Goal: Task Accomplishment & Management: Manage account settings

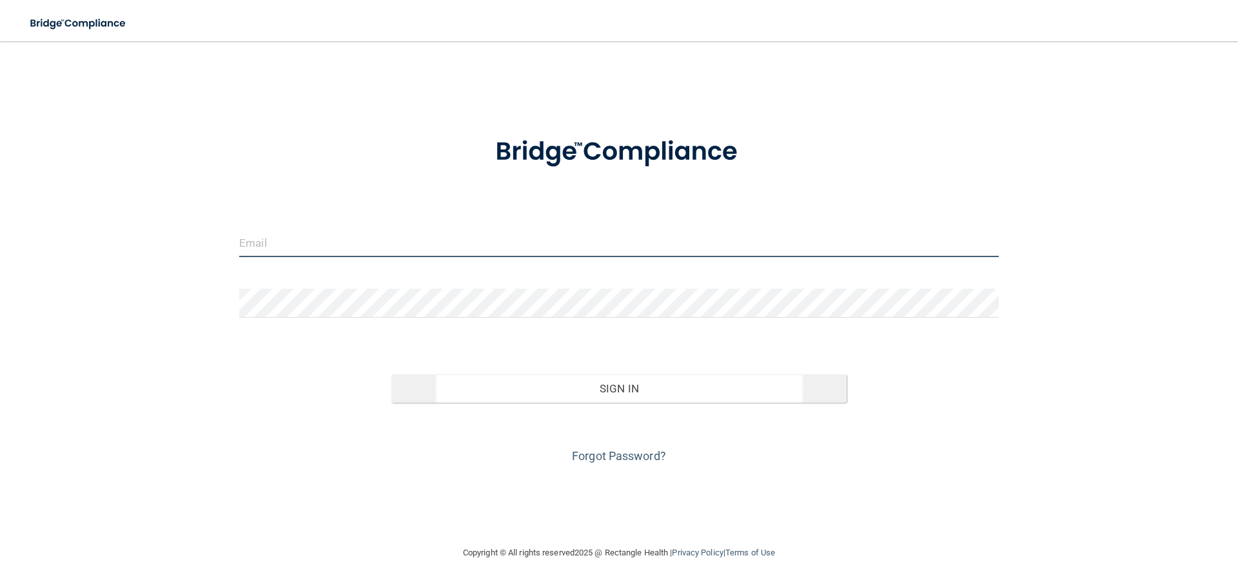
type input "[EMAIL_ADDRESS][DOMAIN_NAME]"
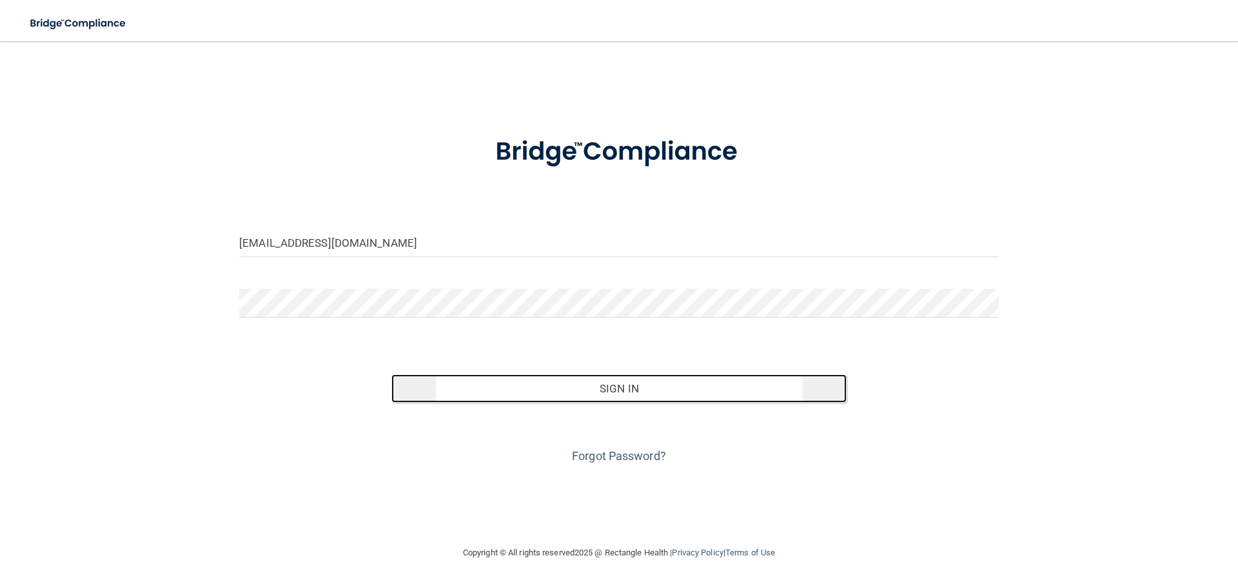
click at [598, 386] on button "Sign In" at bounding box center [619, 389] width 456 height 28
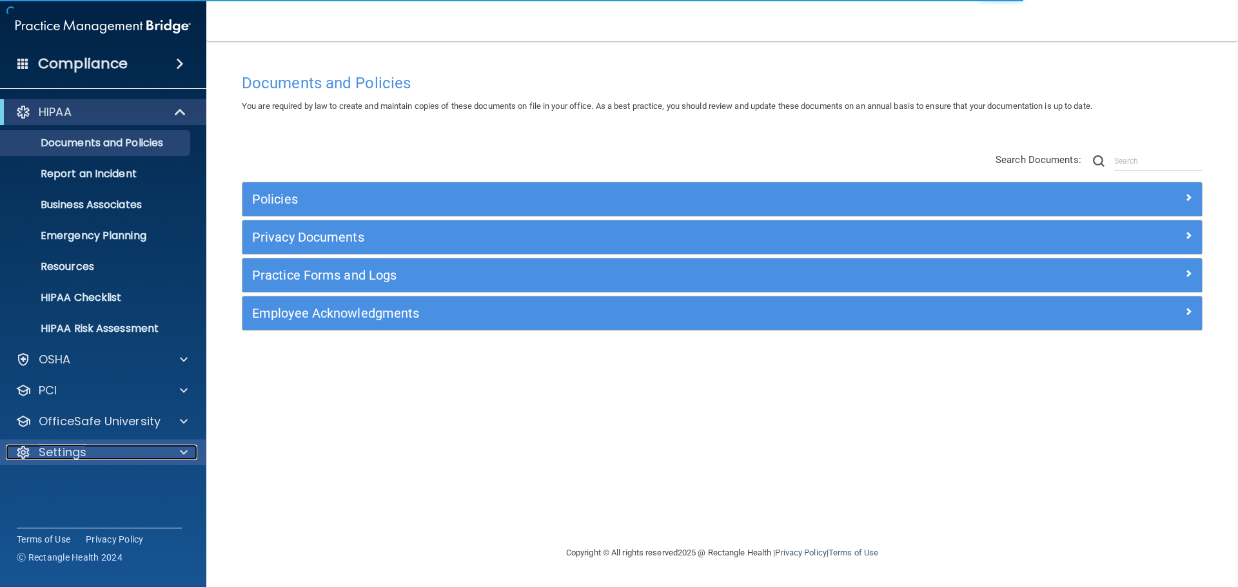
click at [83, 456] on p "Settings" at bounding box center [63, 452] width 48 height 15
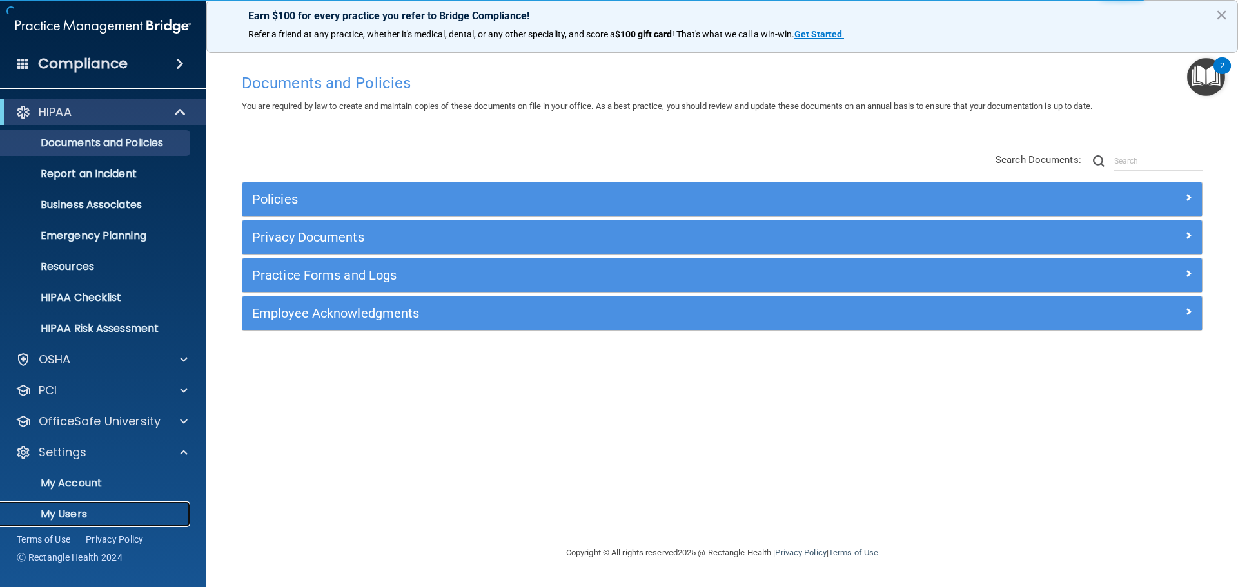
click at [70, 516] on p "My Users" at bounding box center [96, 514] width 176 height 13
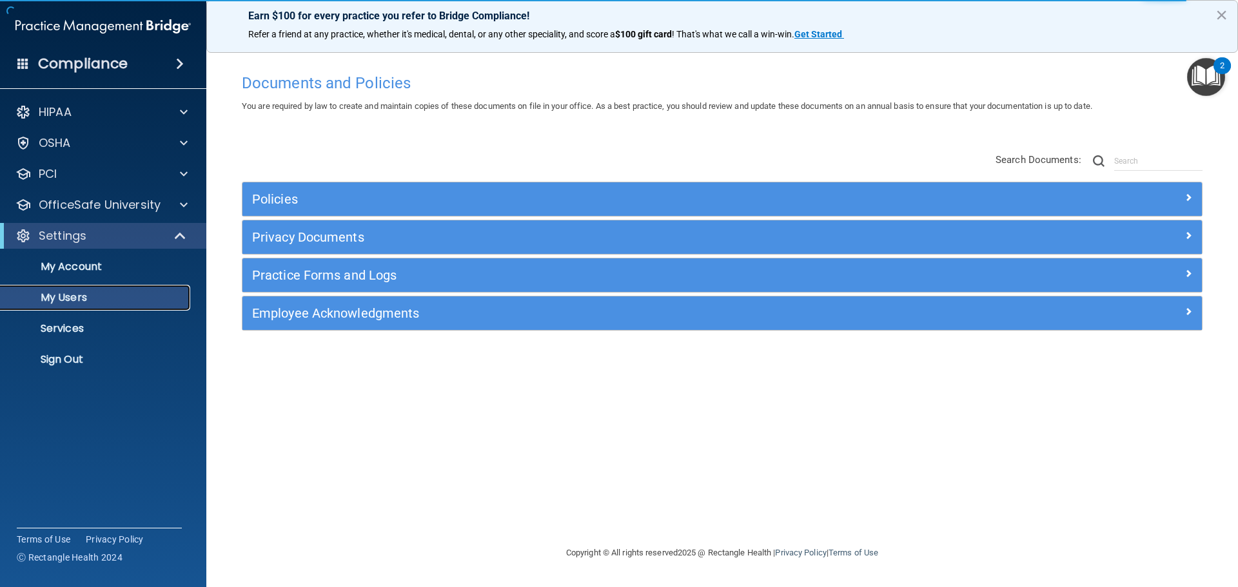
click at [123, 297] on p "My Users" at bounding box center [96, 297] width 176 height 13
select select "20"
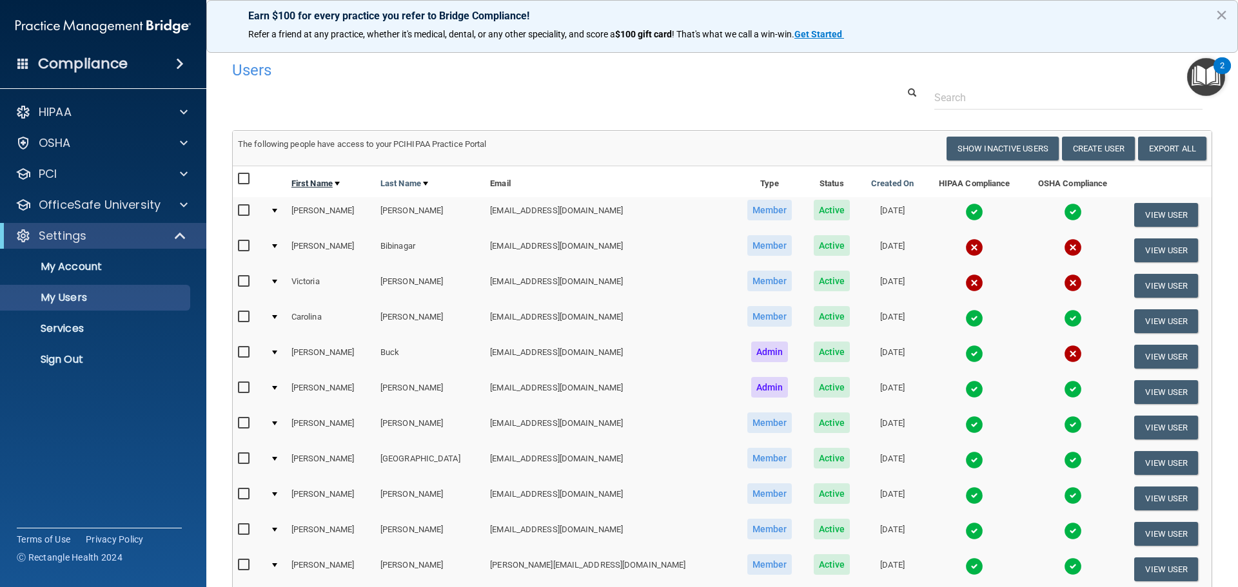
click at [317, 182] on link "First Name" at bounding box center [315, 183] width 48 height 15
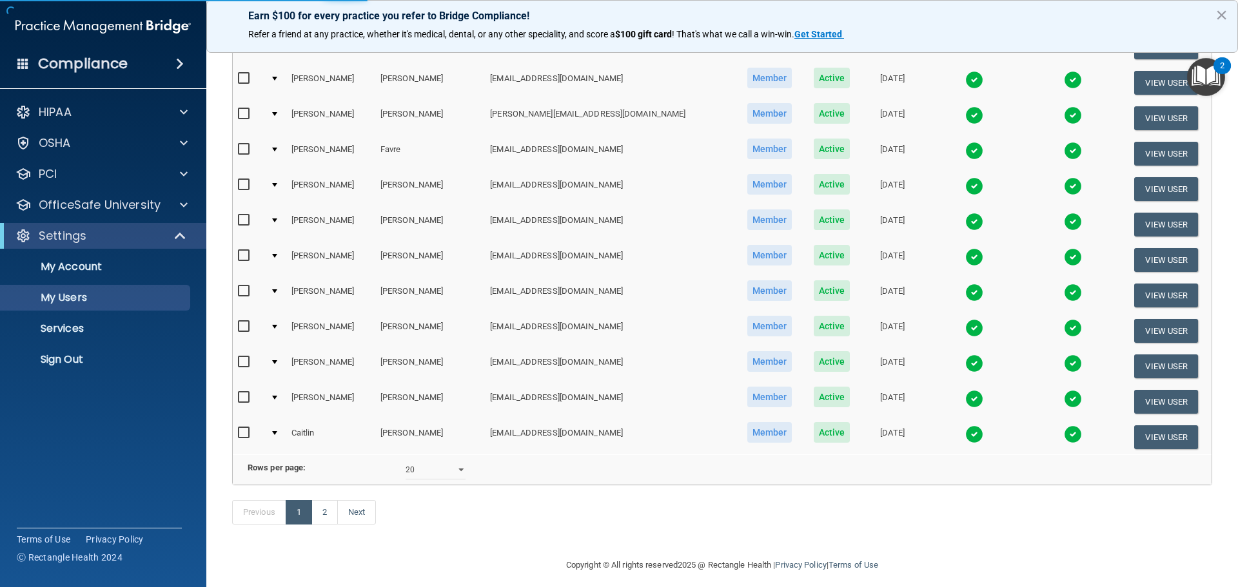
scroll to position [480, 0]
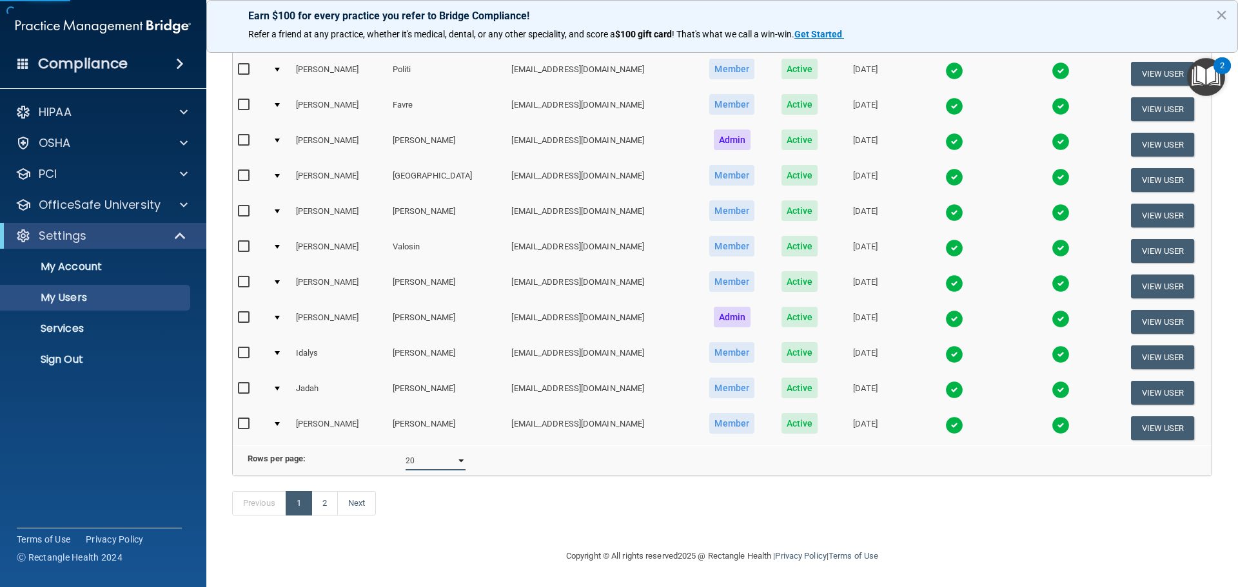
click at [426, 451] on select "10 20 30 40 all" at bounding box center [436, 460] width 60 height 19
select select "37"
click at [406, 451] on select "10 20 30 40 all" at bounding box center [436, 460] width 60 height 19
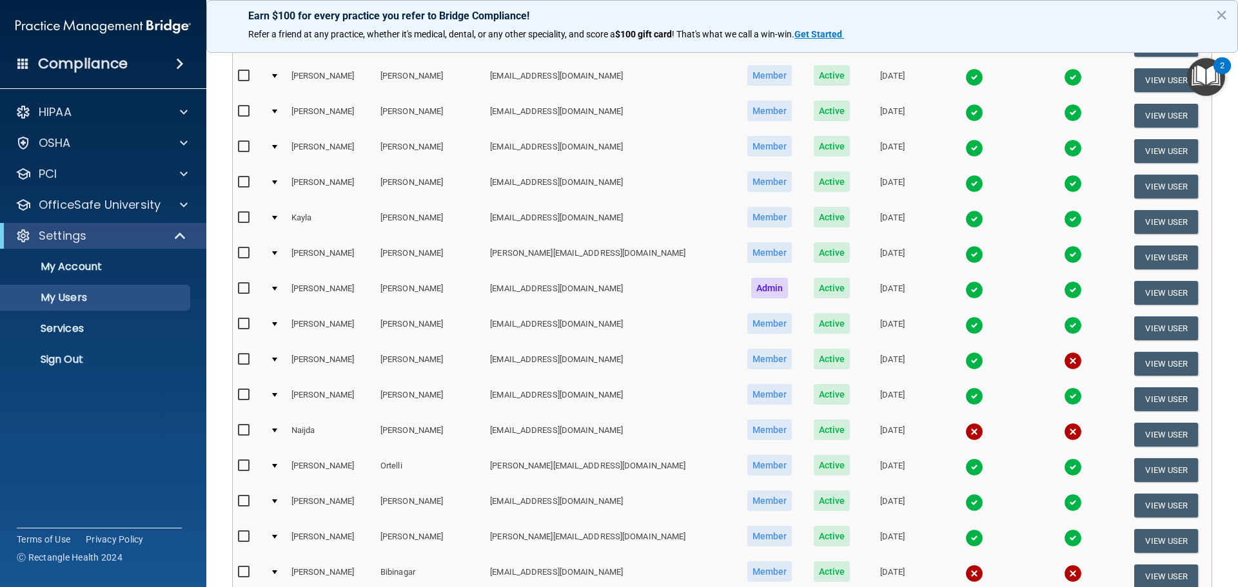
scroll to position [838, 0]
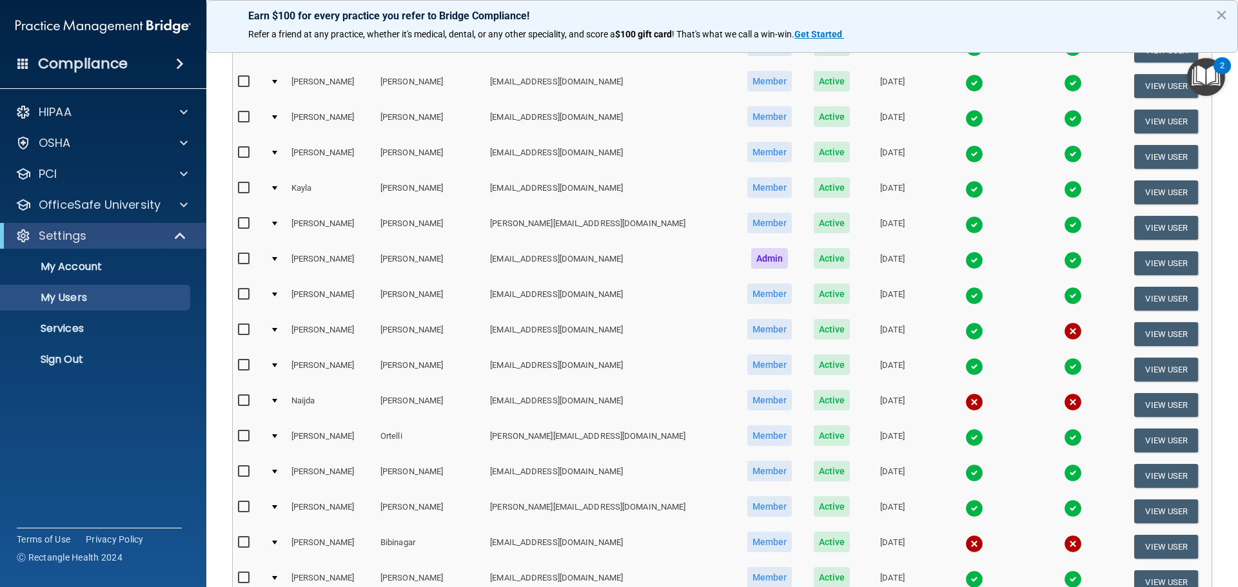
click at [242, 398] on input "checkbox" at bounding box center [245, 401] width 15 height 10
checkbox input "true"
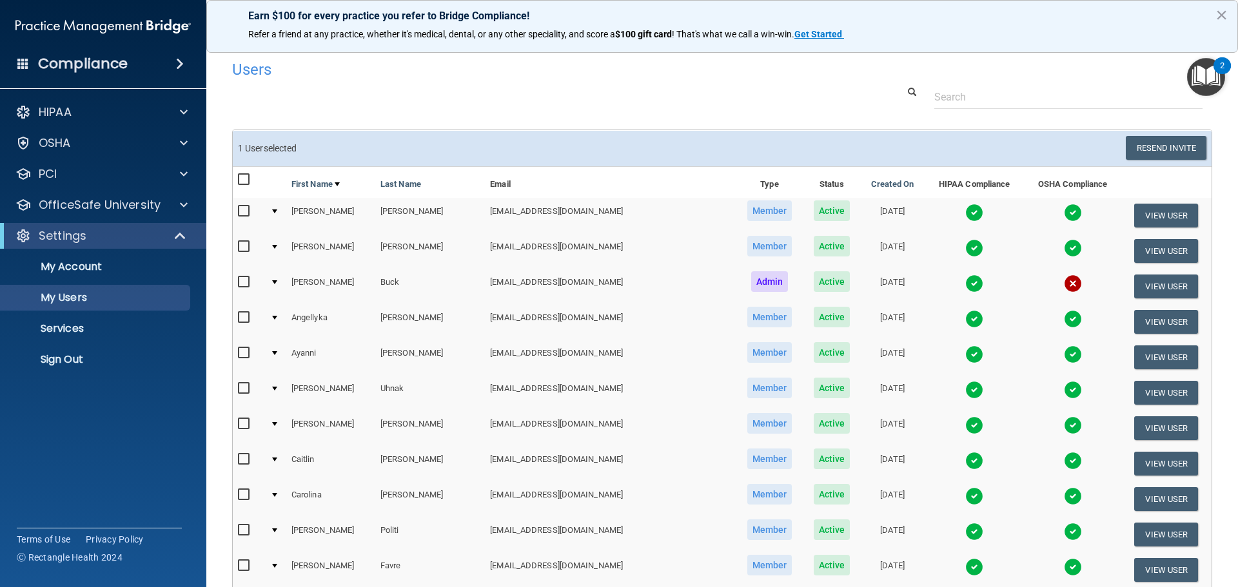
scroll to position [0, 0]
click at [1165, 144] on button "Resend Invite" at bounding box center [1166, 149] width 81 height 24
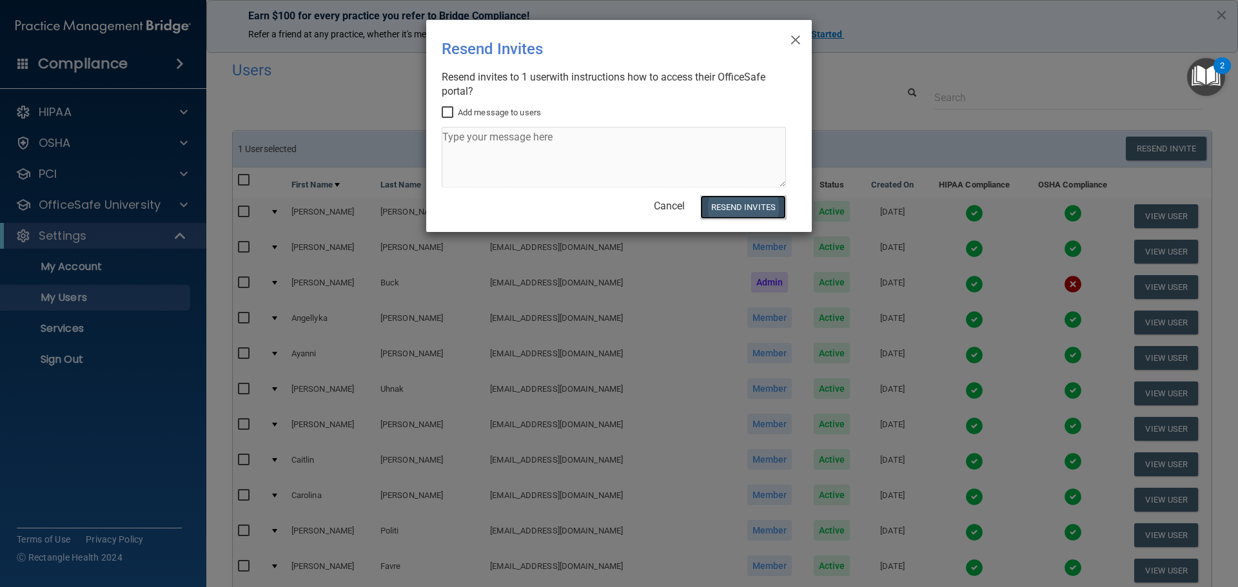
click at [751, 211] on button "Resend Invites" at bounding box center [743, 207] width 86 height 24
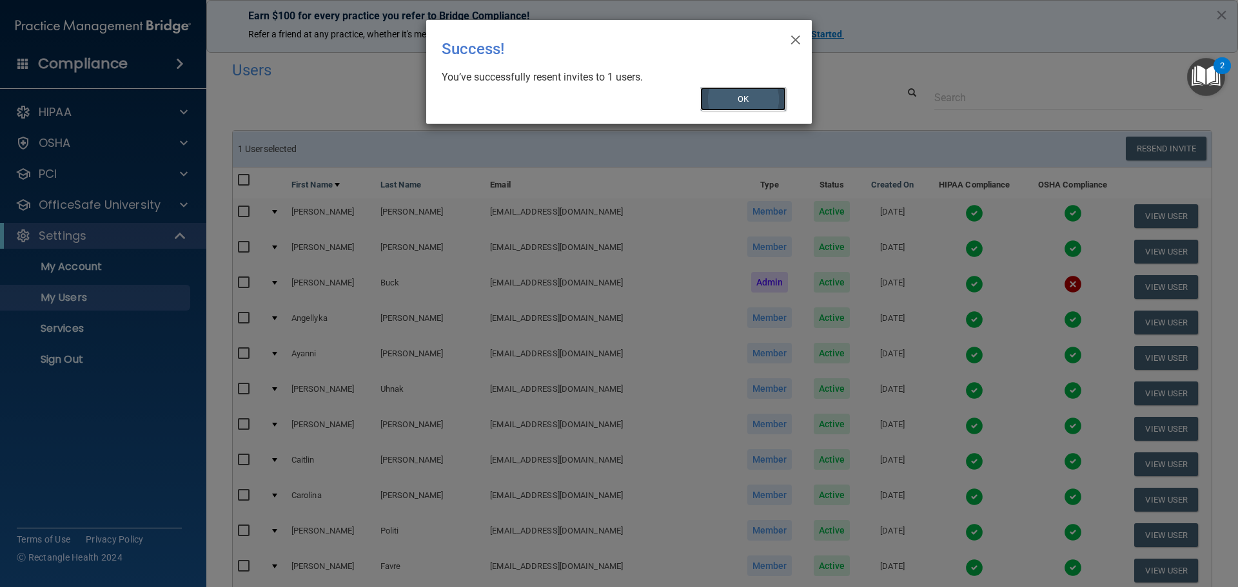
click at [738, 94] on button "OK" at bounding box center [743, 99] width 86 height 24
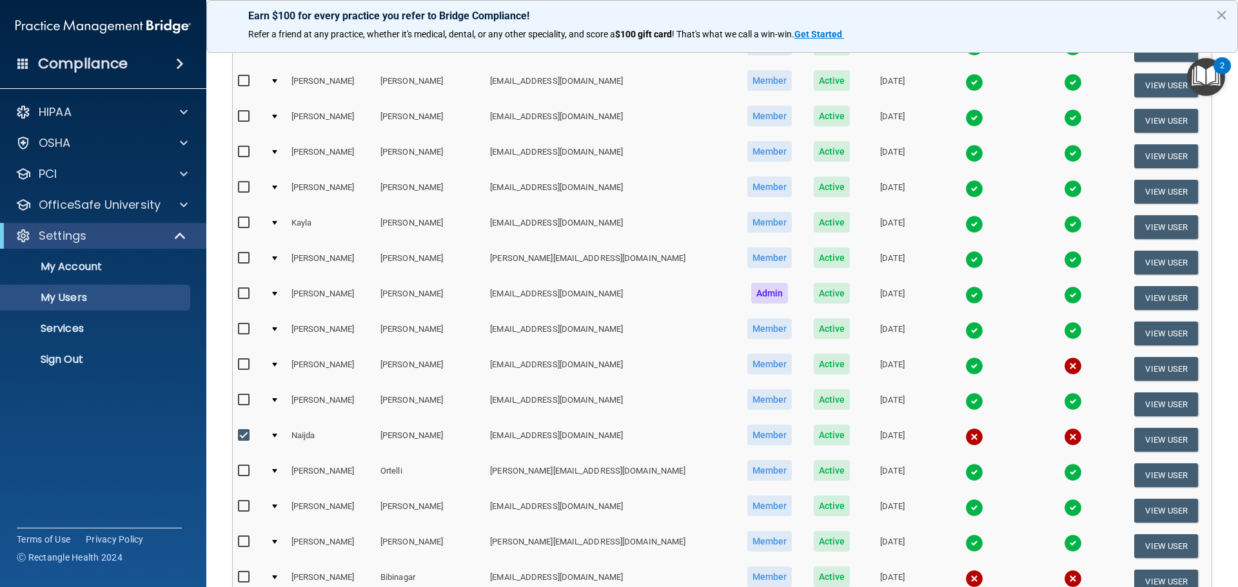
scroll to position [838, 0]
